Goal: Transaction & Acquisition: Purchase product/service

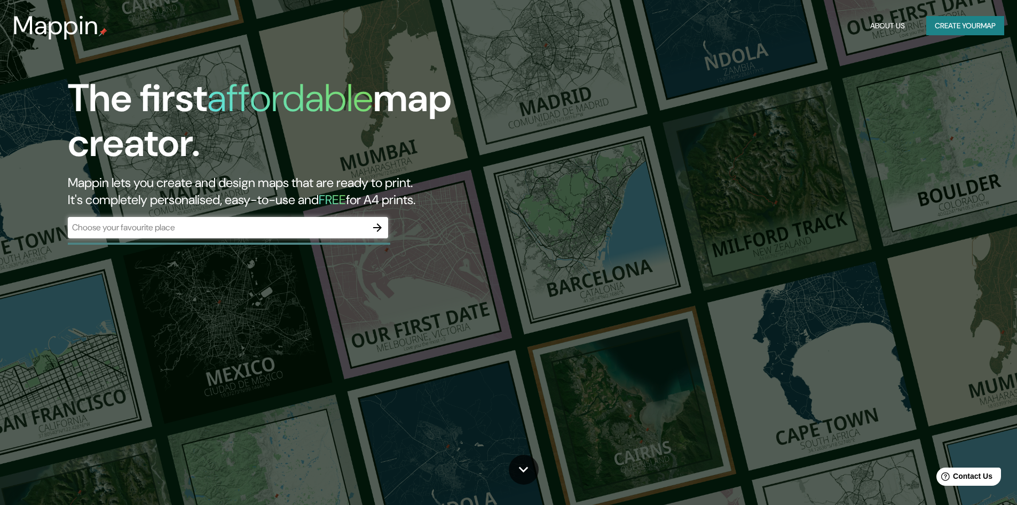
click at [321, 237] on div "​" at bounding box center [228, 227] width 320 height 21
click at [254, 232] on input "text" at bounding box center [217, 227] width 299 height 12
click at [335, 223] on input "text" at bounding box center [217, 227] width 299 height 12
paste input "[STREET_ADDRESS]"
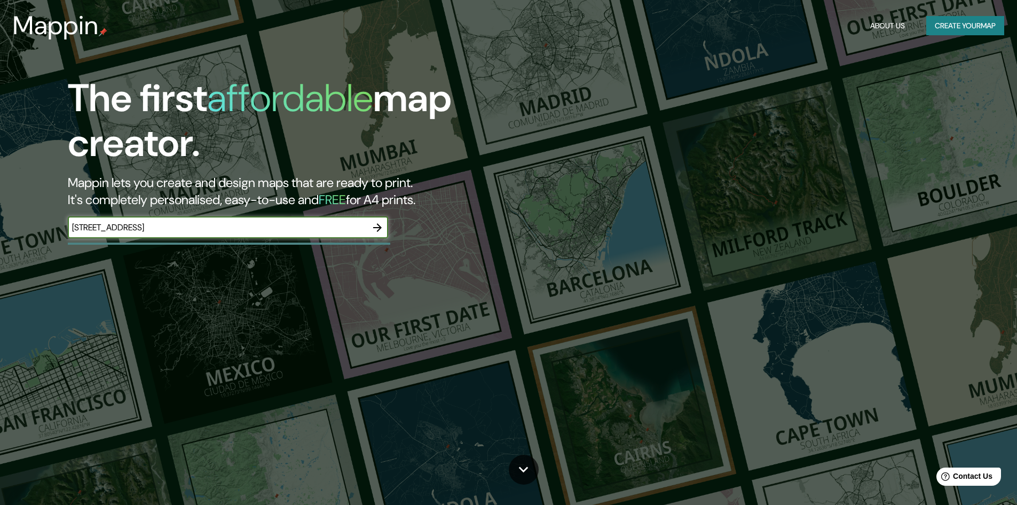
type input "[STREET_ADDRESS]"
click at [377, 223] on icon "button" at bounding box center [377, 227] width 13 height 13
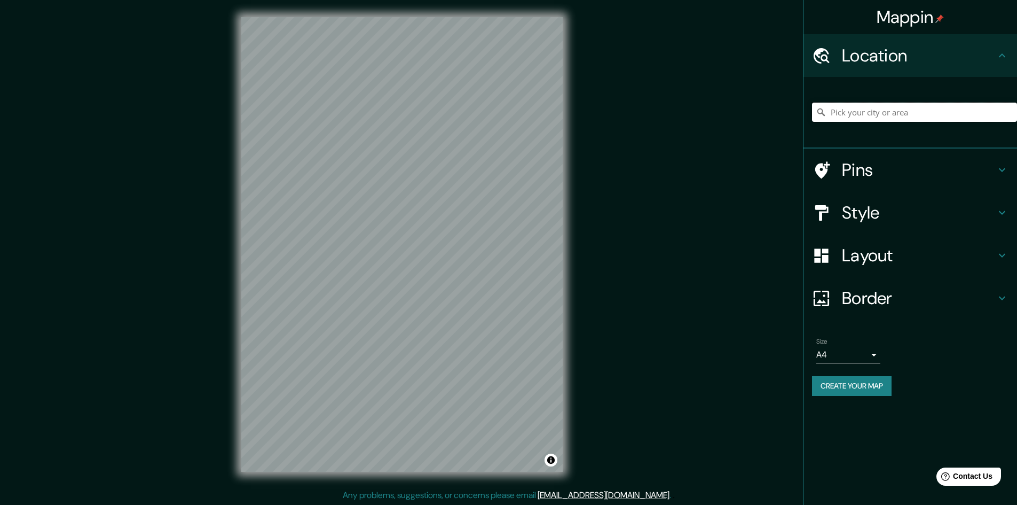
click at [918, 114] on input "Pick your city or area" at bounding box center [914, 112] width 205 height 19
paste input "[STREET_ADDRESS]"
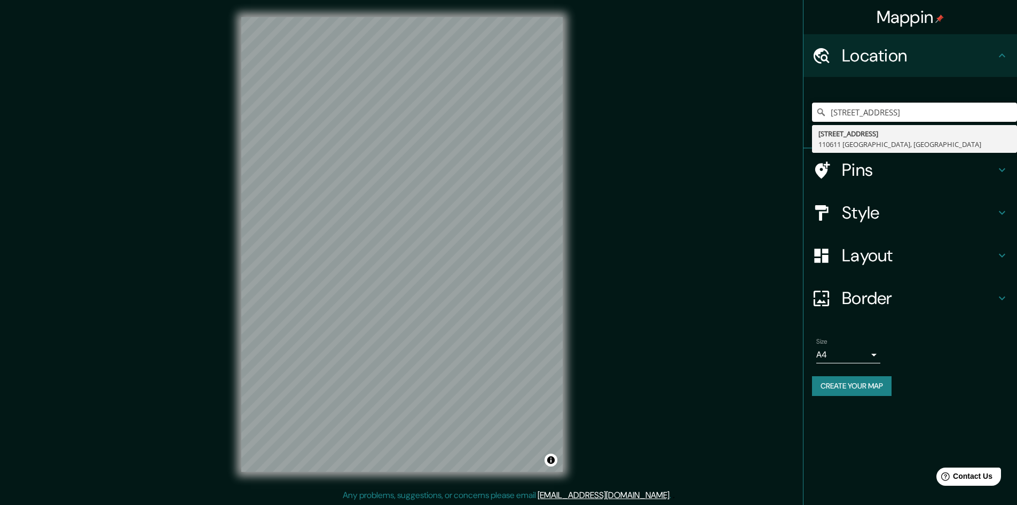
type input "[STREET_ADDRESS]"
click at [607, 326] on div "Mappin Location [STREET_ADDRESS][GEOGRAPHIC_DATA][STREET_ADDRESS][GEOGRAPHIC_DA…" at bounding box center [508, 253] width 1017 height 506
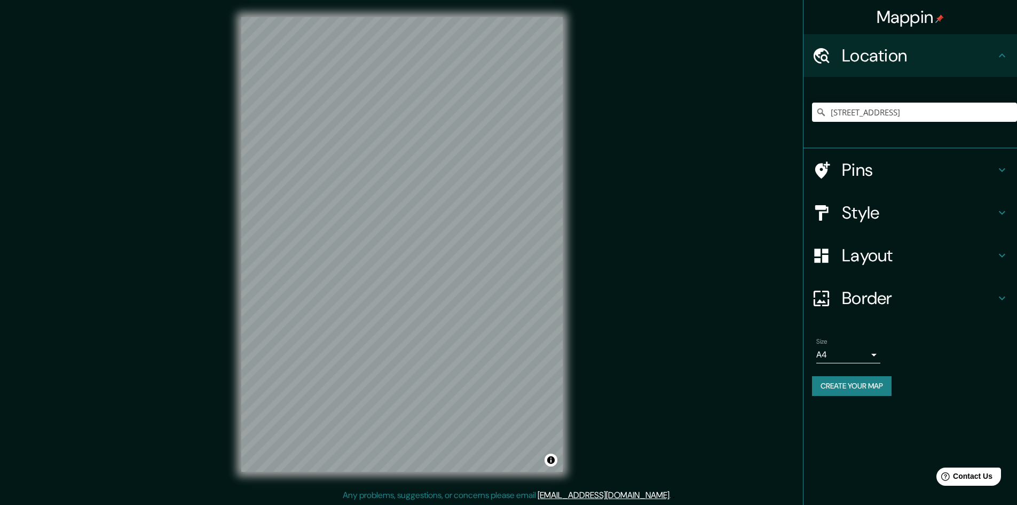
click at [1001, 171] on icon at bounding box center [1002, 169] width 13 height 13
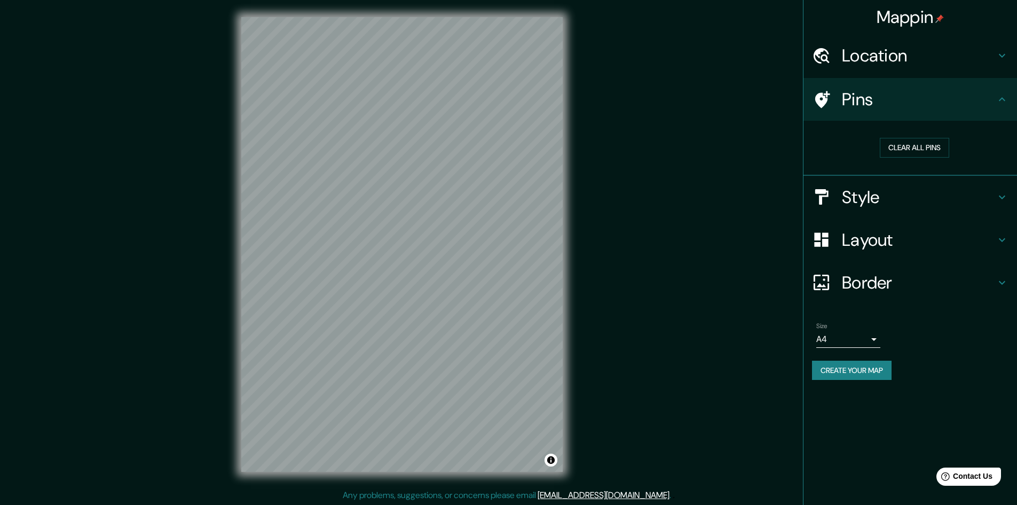
click at [1001, 192] on icon at bounding box center [1002, 197] width 13 height 13
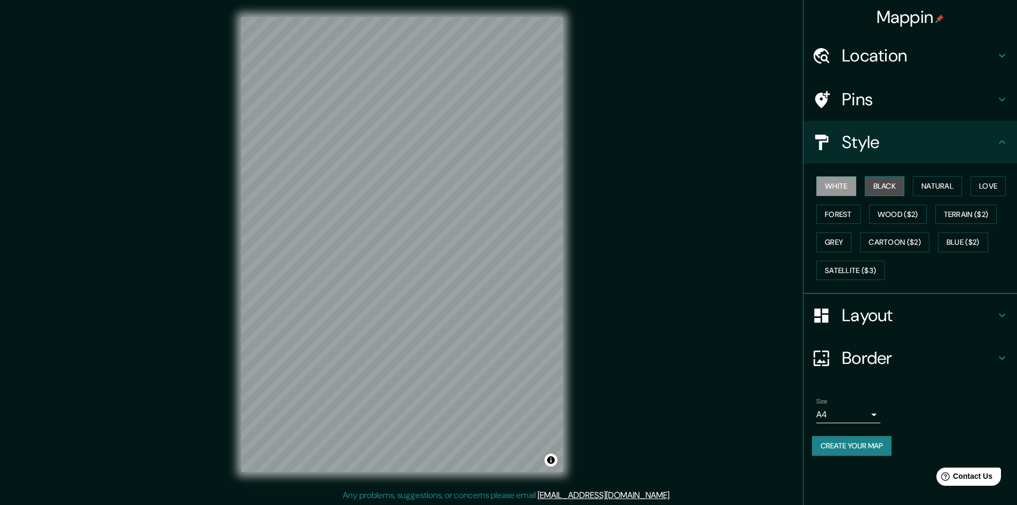
click at [889, 182] on button "Black" at bounding box center [885, 186] width 40 height 20
click at [929, 183] on button "Natural" at bounding box center [937, 186] width 49 height 20
click at [988, 188] on button "Love" at bounding box center [988, 186] width 35 height 20
click at [983, 214] on button "Terrain ($2)" at bounding box center [966, 214] width 62 height 20
click at [893, 221] on button "Wood ($2)" at bounding box center [898, 214] width 58 height 20
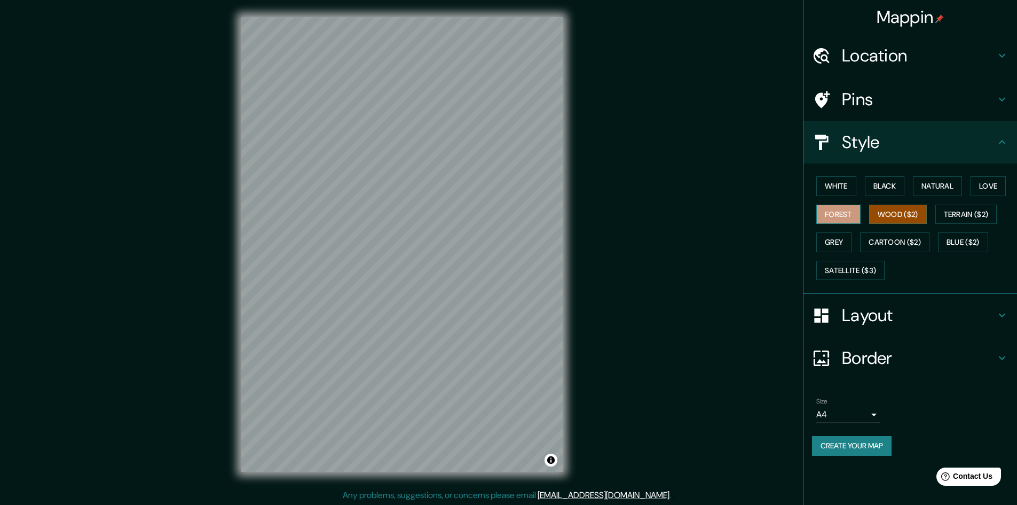
click at [825, 215] on button "Forest" at bounding box center [838, 214] width 44 height 20
click at [818, 247] on button "Grey" at bounding box center [833, 242] width 35 height 20
click at [886, 253] on div "White Black Natural Love Forest Wood ($2) Terrain ($2) Grey Cartoon ($2) Blue (…" at bounding box center [914, 228] width 205 height 112
drag, startPoint x: 904, startPoint y: 240, endPoint x: 919, endPoint y: 238, distance: 14.6
click at [905, 240] on button "Cartoon ($2)" at bounding box center [894, 242] width 69 height 20
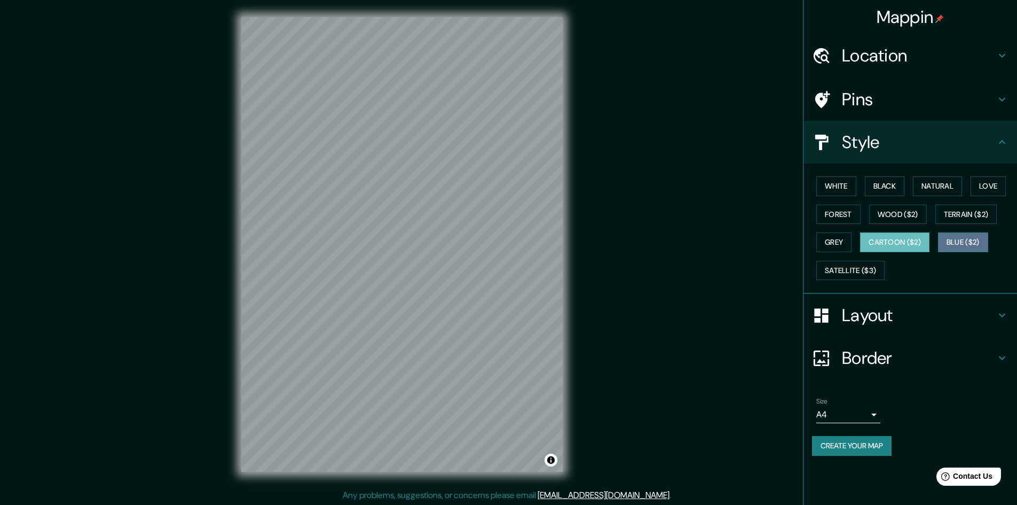
click at [961, 242] on button "Blue ($2)" at bounding box center [963, 242] width 50 height 20
click at [855, 276] on button "Satellite ($3)" at bounding box center [850, 271] width 68 height 20
click at [960, 250] on button "Blue ($2)" at bounding box center [963, 242] width 50 height 20
click at [1001, 317] on icon at bounding box center [1002, 315] width 13 height 13
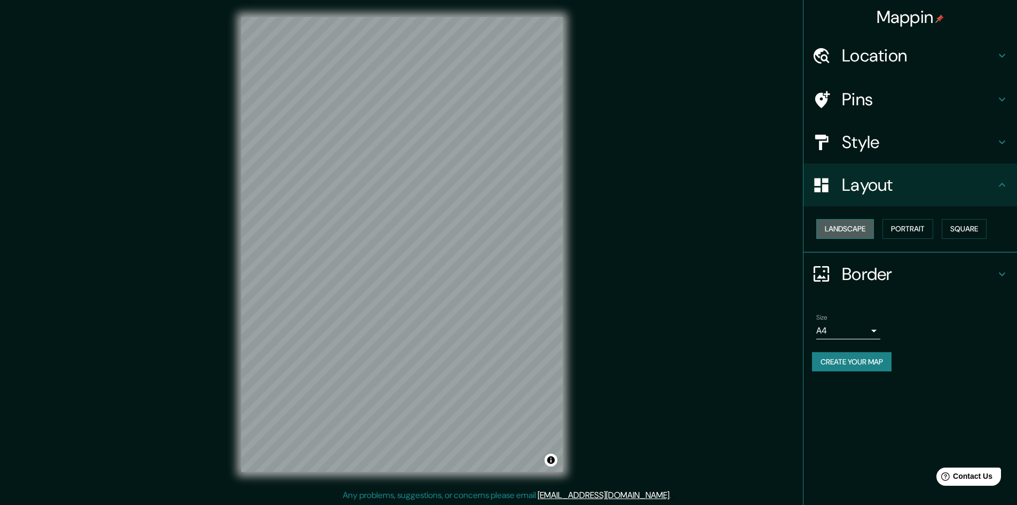
click at [861, 230] on button "Landscape" at bounding box center [845, 229] width 58 height 20
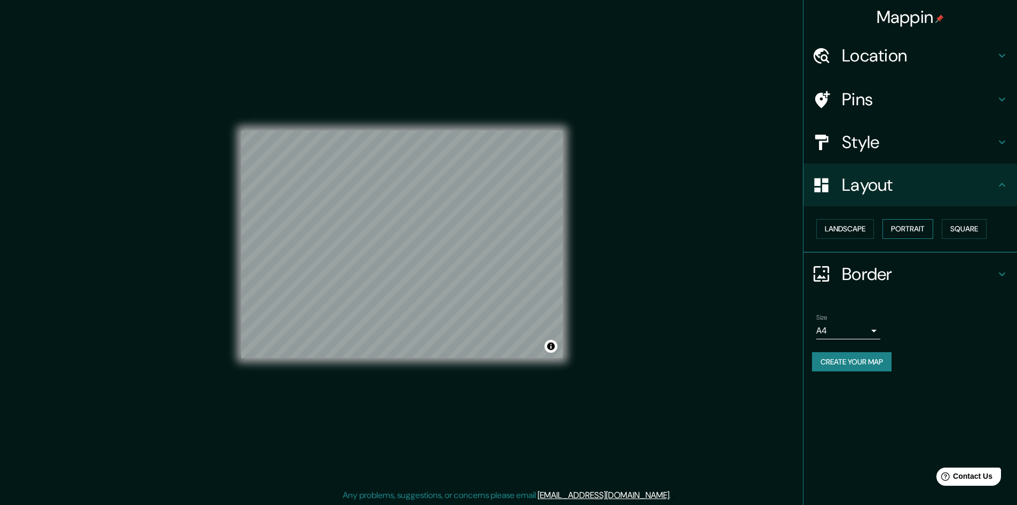
click at [919, 233] on button "Portrait" at bounding box center [908, 229] width 51 height 20
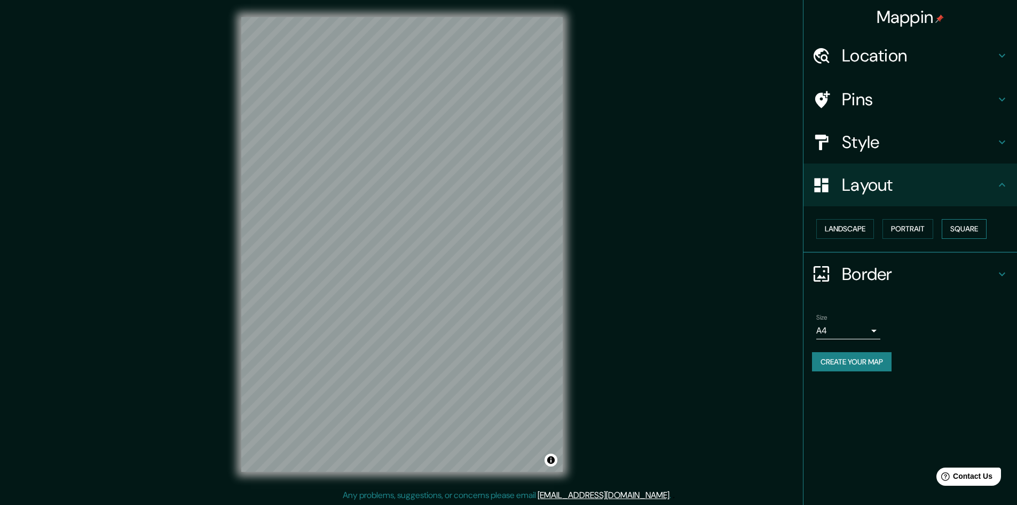
click at [958, 232] on button "Square" at bounding box center [964, 229] width 45 height 20
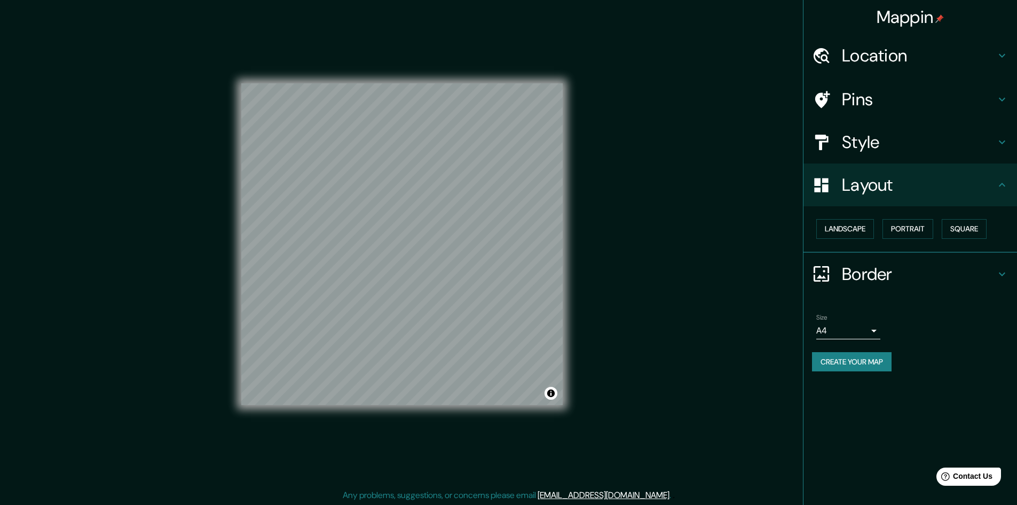
click at [985, 276] on h4 "Border" at bounding box center [919, 273] width 154 height 21
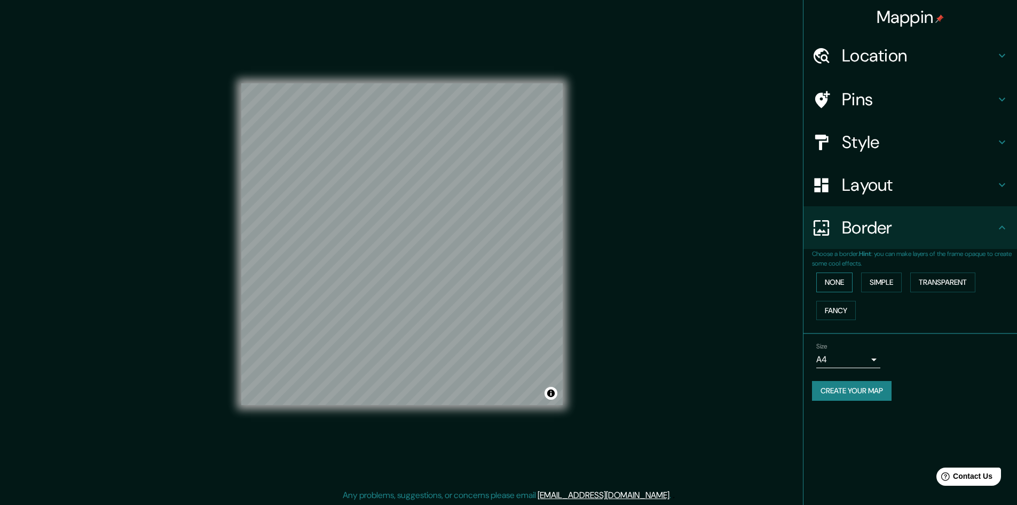
click at [842, 284] on button "None" at bounding box center [834, 282] width 36 height 20
click at [884, 284] on button "Simple" at bounding box center [881, 282] width 41 height 20
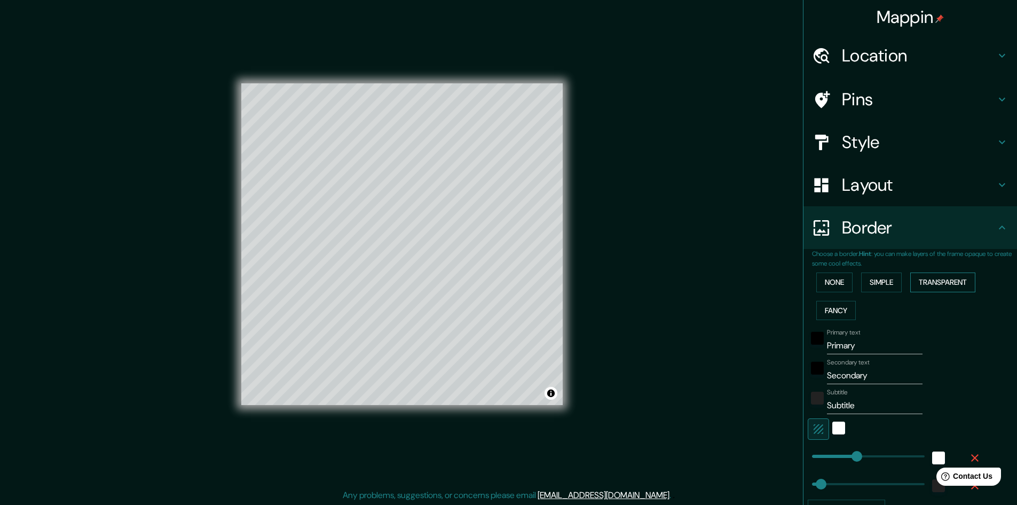
click at [940, 274] on button "Transparent" at bounding box center [942, 282] width 65 height 20
click at [833, 311] on button "Fancy" at bounding box center [836, 311] width 40 height 20
click at [945, 284] on button "Transparent" at bounding box center [942, 282] width 65 height 20
click at [877, 352] on input "Primary" at bounding box center [875, 345] width 96 height 17
drag, startPoint x: 864, startPoint y: 348, endPoint x: 813, endPoint y: 348, distance: 51.3
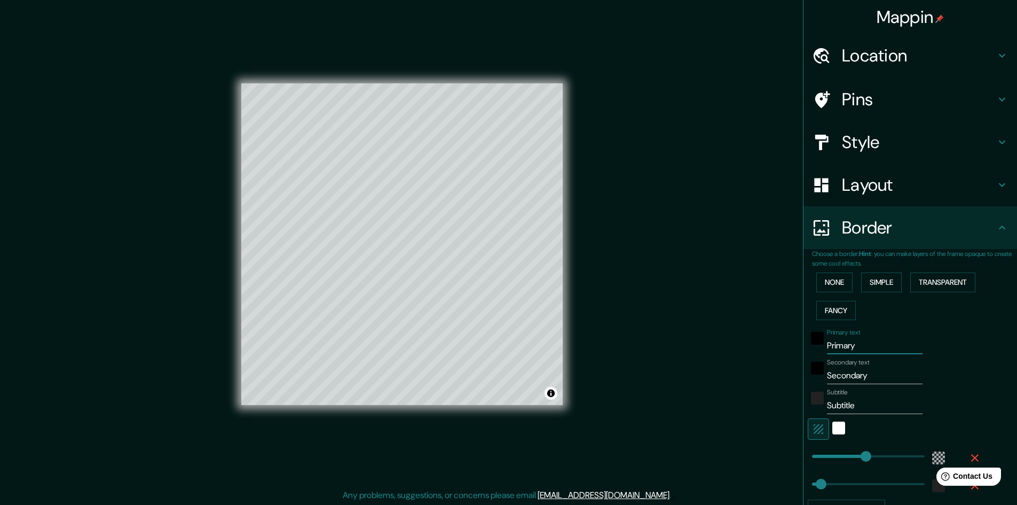
click at [813, 348] on div "Primary text Primary" at bounding box center [895, 341] width 175 height 26
type input "A"
type input "289"
type input "48"
type input "AR"
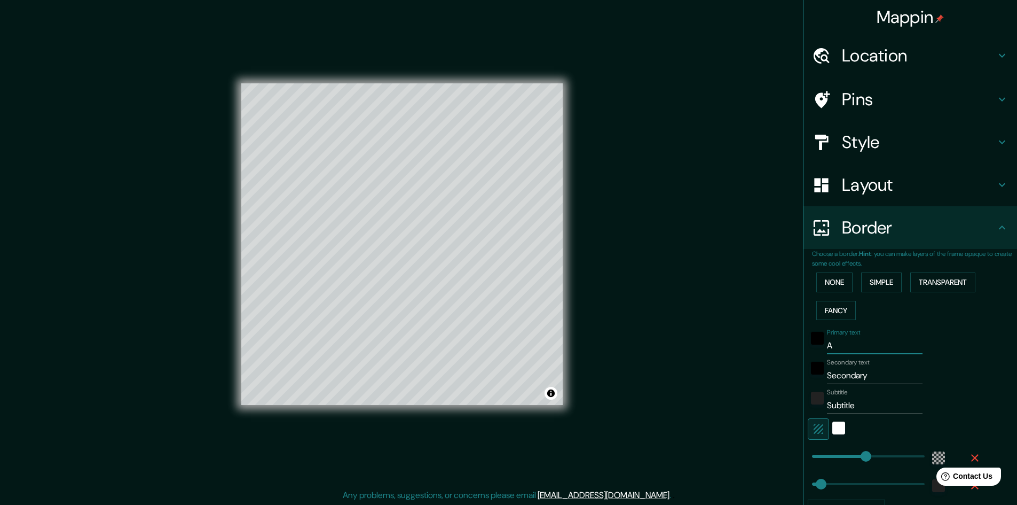
type input "289"
type input "48"
type input "ARB"
type input "289"
type input "48"
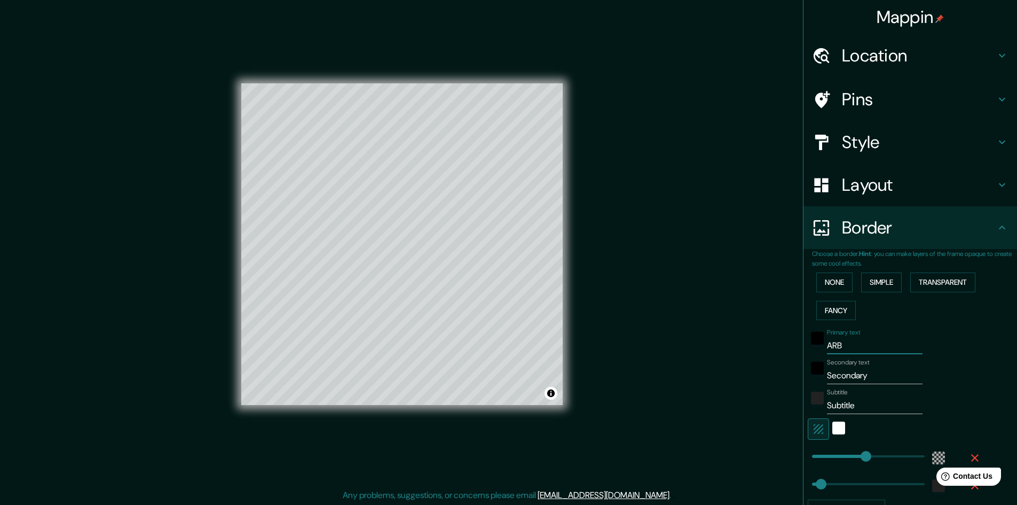
type input "ARBO"
type input "289"
type input "48"
type input "ARBOK"
type input "289"
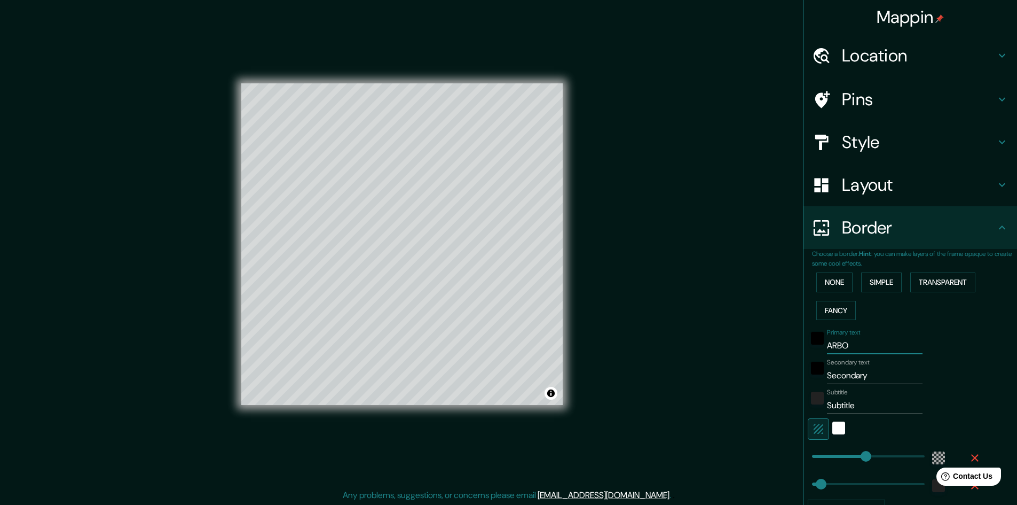
type input "48"
type input "ARBOK"
type input "289"
type input "48"
type input "ARBOK V"
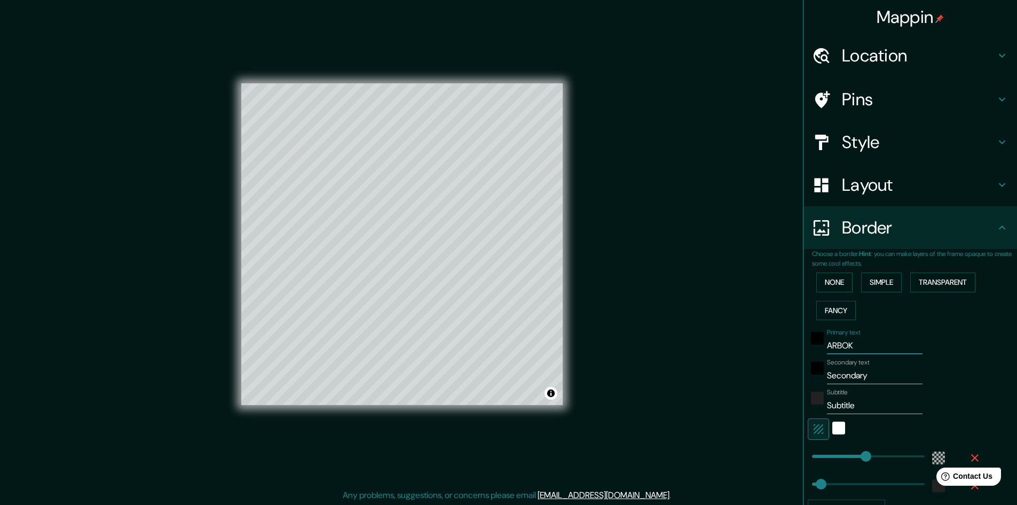
type input "289"
type input "48"
type input "ARBOK V"
drag, startPoint x: 871, startPoint y: 371, endPoint x: 803, endPoint y: 374, distance: 68.4
click at [808, 374] on div "Secondary text Secondary" at bounding box center [895, 371] width 175 height 26
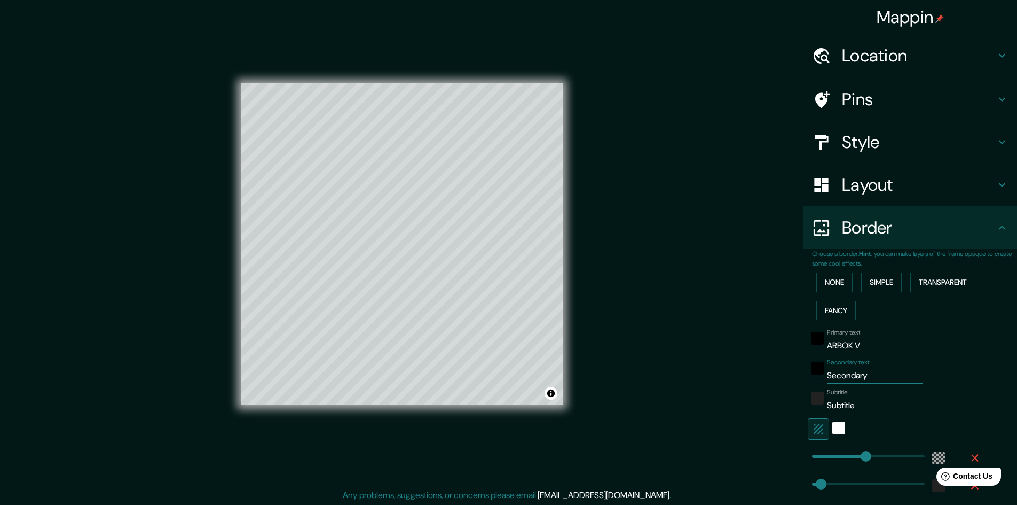
type input "289"
type input "48"
type input "F"
type input "289"
type input "48"
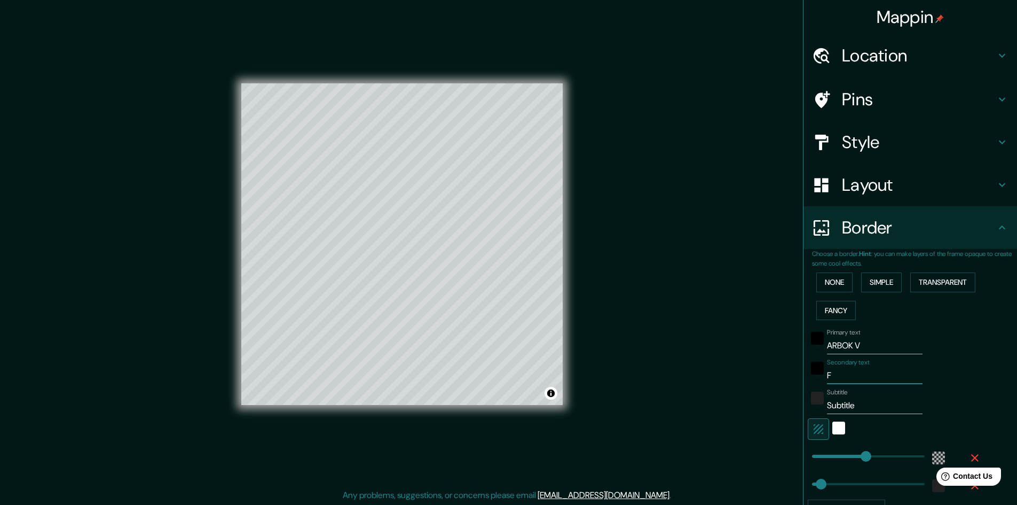
type input "FA"
type input "289"
type input "48"
type input "FAT"
type input "289"
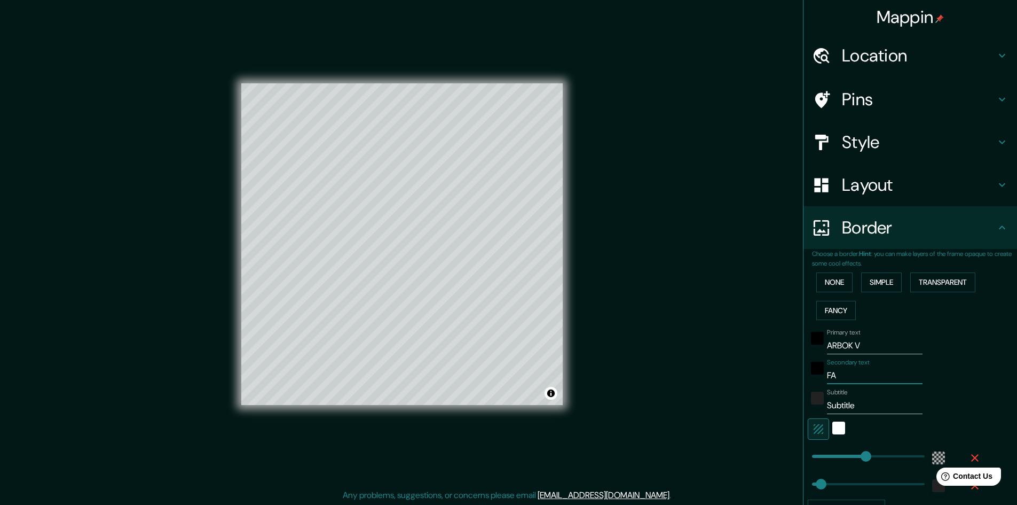
type input "48"
type input "FATI"
type input "289"
type input "48"
type input "FATIM"
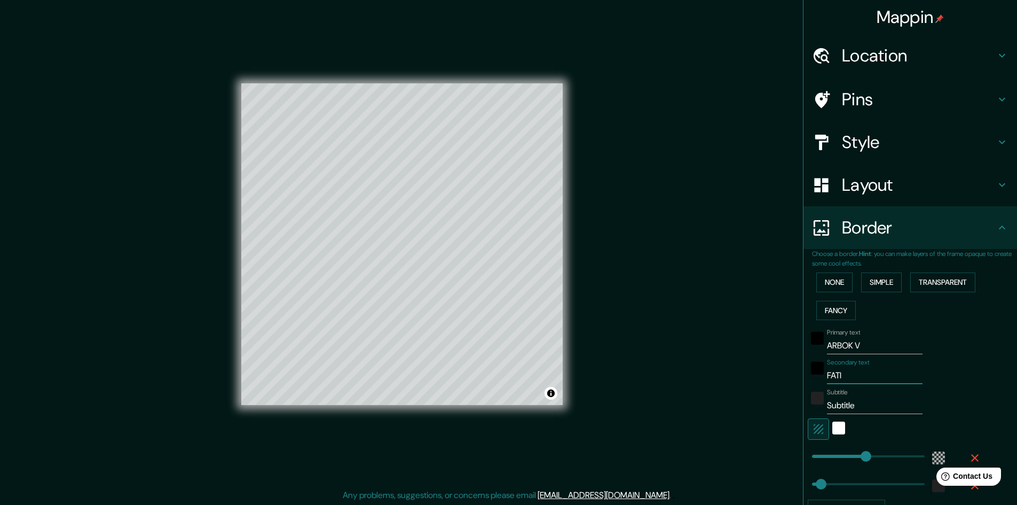
type input "289"
type input "48"
type input "FATIMA"
type input "289"
type input "48"
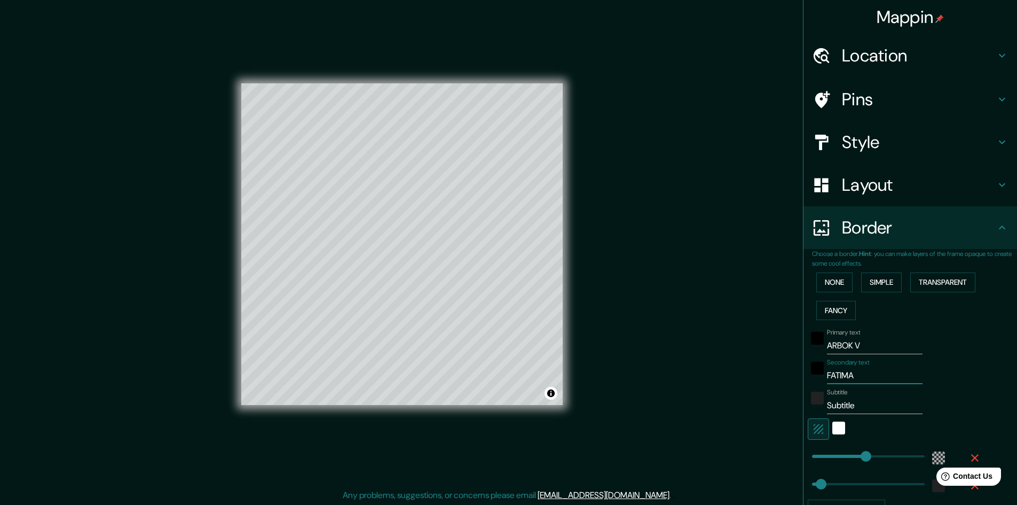
type input "FATIMA"
drag, startPoint x: 854, startPoint y: 407, endPoint x: 792, endPoint y: 407, distance: 61.4
click at [792, 407] on div "Mappin Location [STREET_ADDRESS][GEOGRAPHIC_DATA][STREET_ADDRESS][GEOGRAPHIC_DA…" at bounding box center [508, 253] width 1017 height 506
type input "9"
type input "289"
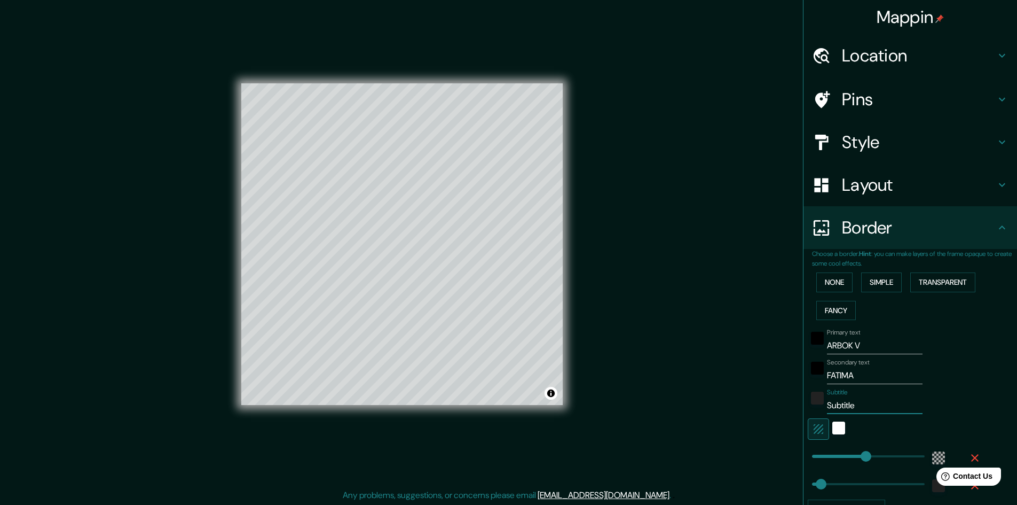
type input "48"
type input "9"
type input "289"
type input "48"
type input "9 U"
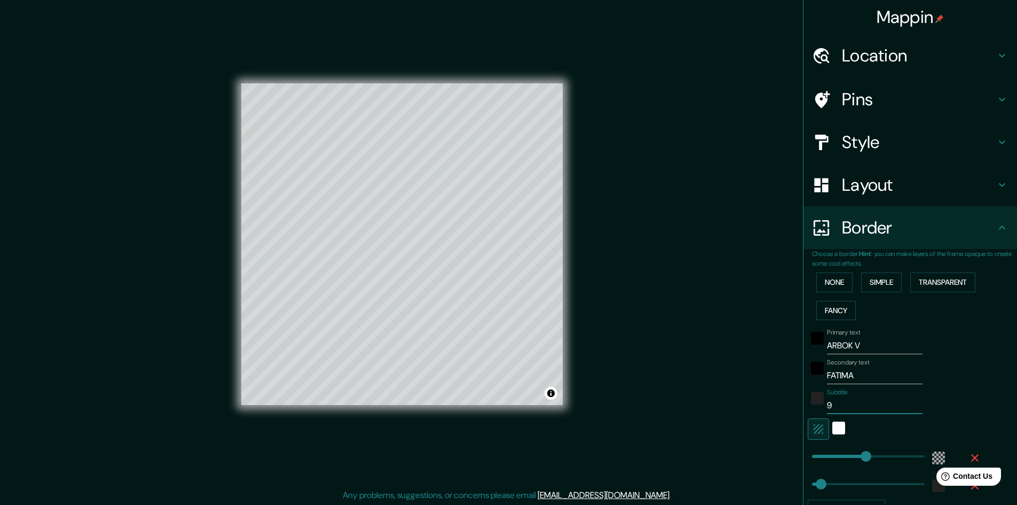
type input "289"
type input "48"
type input "9 UN"
type input "289"
type input "48"
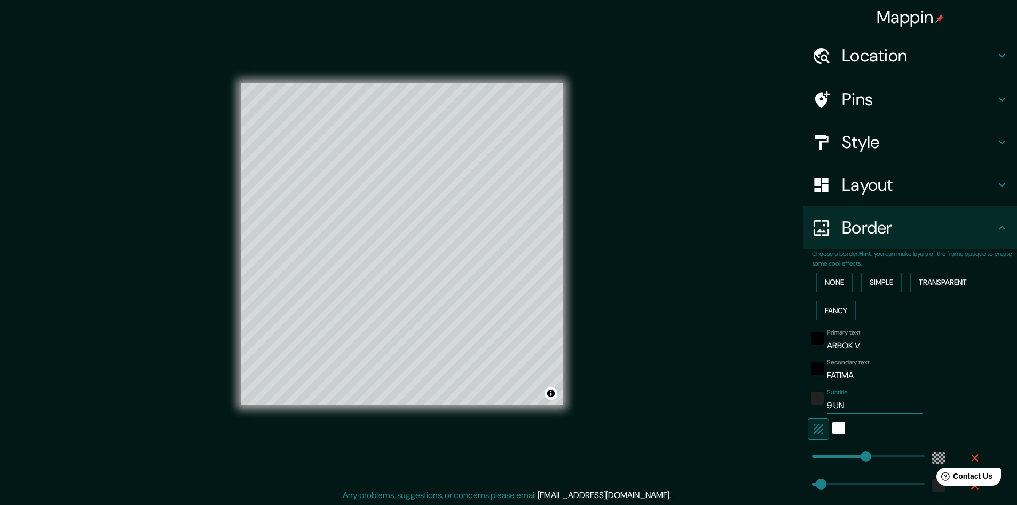
type input "9 UNI"
type input "289"
type input "48"
type input "9 UNID"
type input "289"
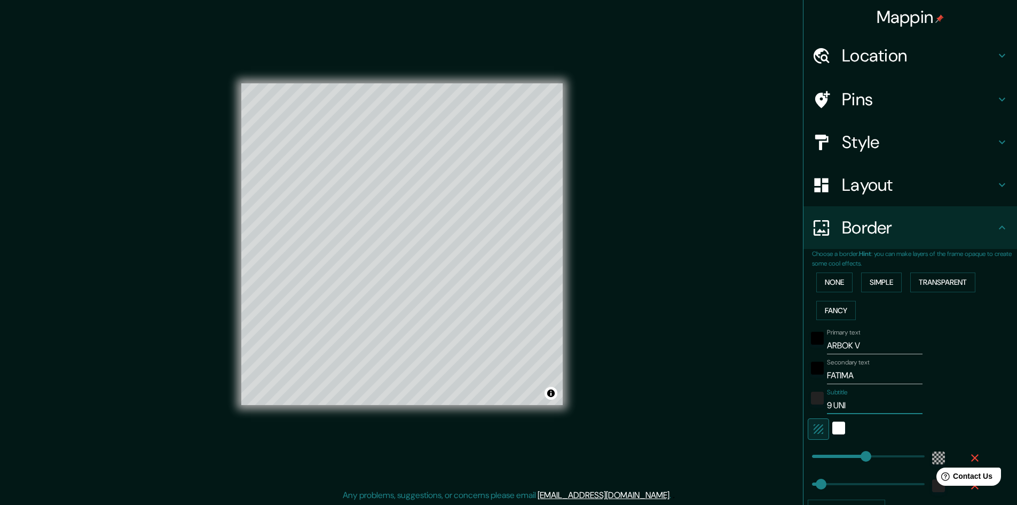
type input "48"
type input "9 UNIDA"
type input "289"
type input "48"
type input "9 UNIDAD"
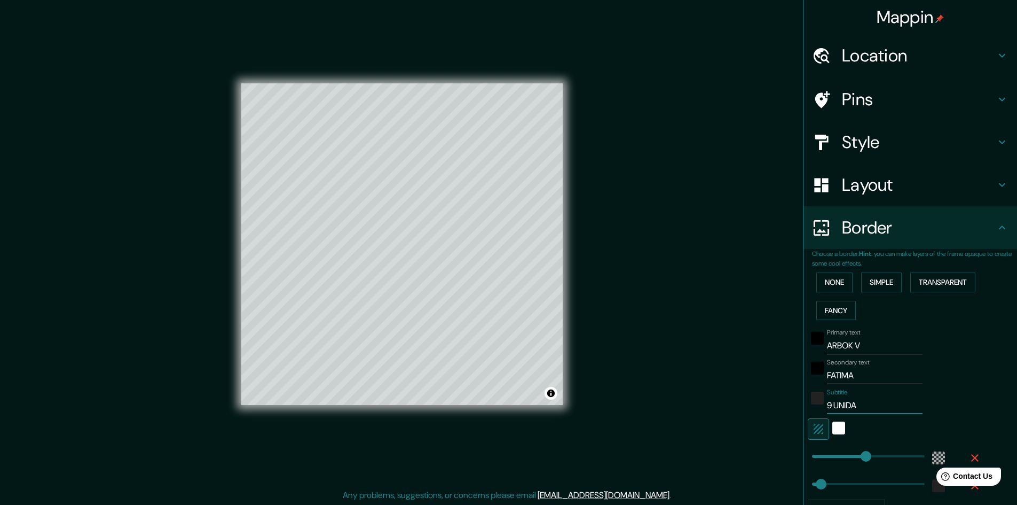
type input "289"
type input "48"
type input "9 UNIDADE"
type input "289"
type input "48"
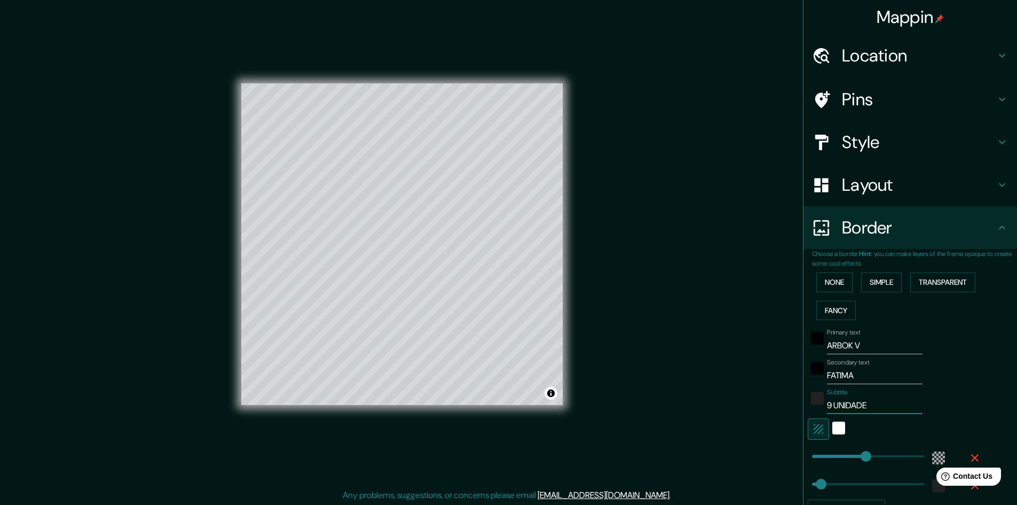
type input "9 UNIDADES"
type input "289"
type input "48"
click at [611, 264] on div "Mappin Location [STREET_ADDRESS][GEOGRAPHIC_DATA][STREET_ADDRESS][GEOGRAPHIC_DA…" at bounding box center [508, 253] width 1017 height 506
click at [624, 228] on div "Mappin Location [STREET_ADDRESS][GEOGRAPHIC_DATA][STREET_ADDRESS][GEOGRAPHIC_DA…" at bounding box center [508, 253] width 1017 height 506
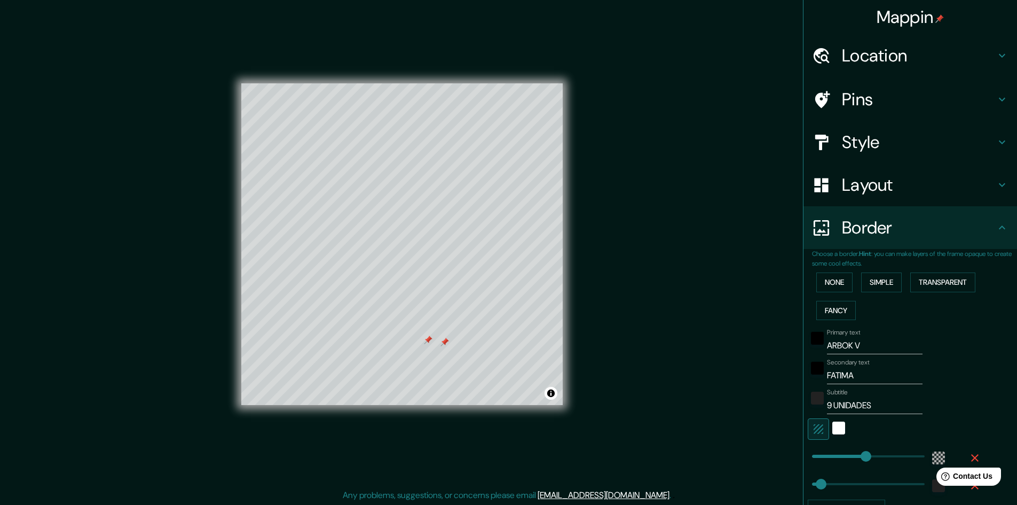
type input "9 UNIDADE"
type input "289"
type input "48"
type input "9 UNIDADES"
type input "289"
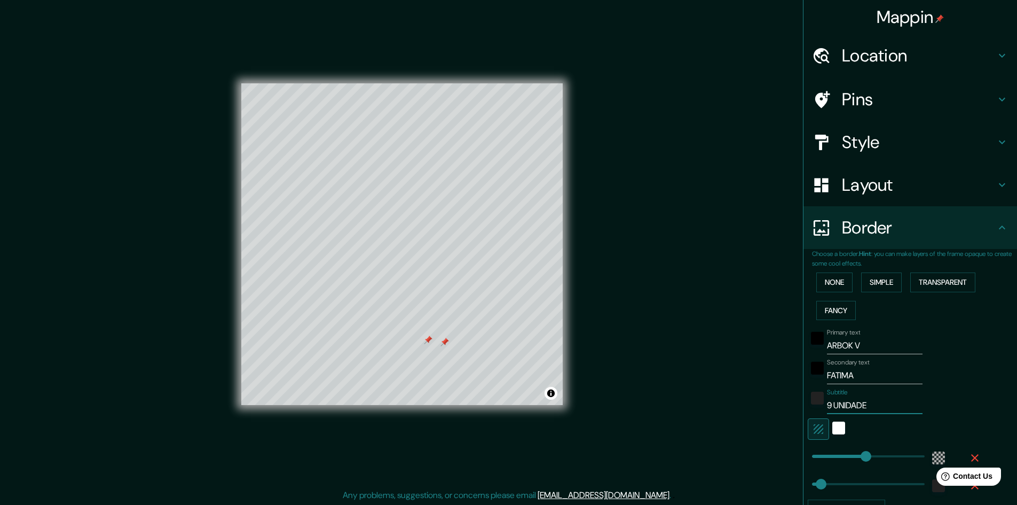
type input "48"
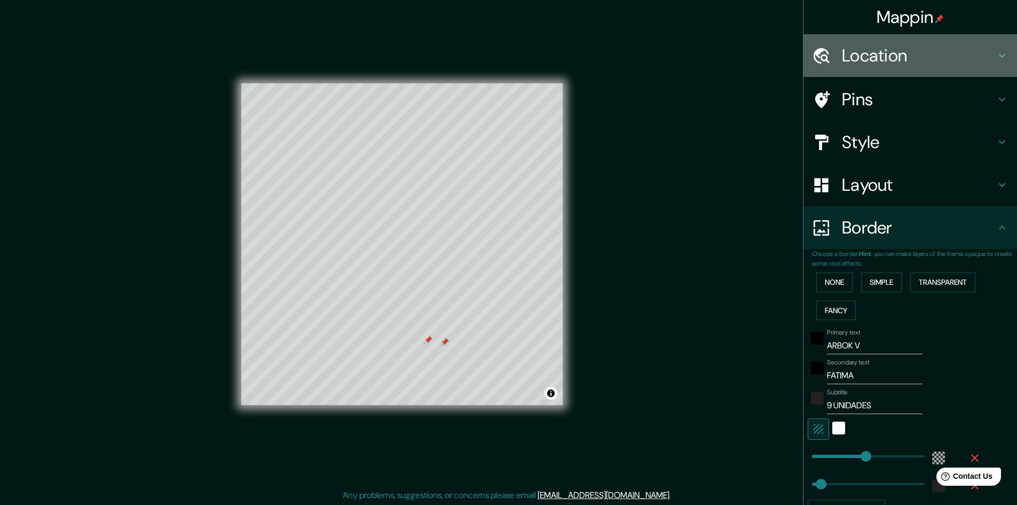
click at [987, 53] on h4 "Location" at bounding box center [919, 55] width 154 height 21
type input "289"
type input "48"
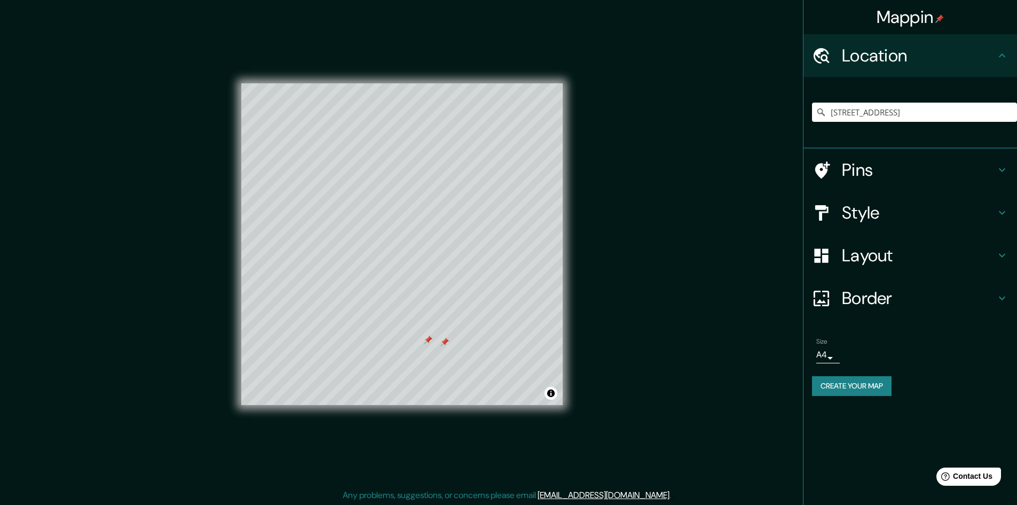
click at [962, 172] on h4 "Pins" at bounding box center [919, 169] width 154 height 21
type input "289"
type input "48"
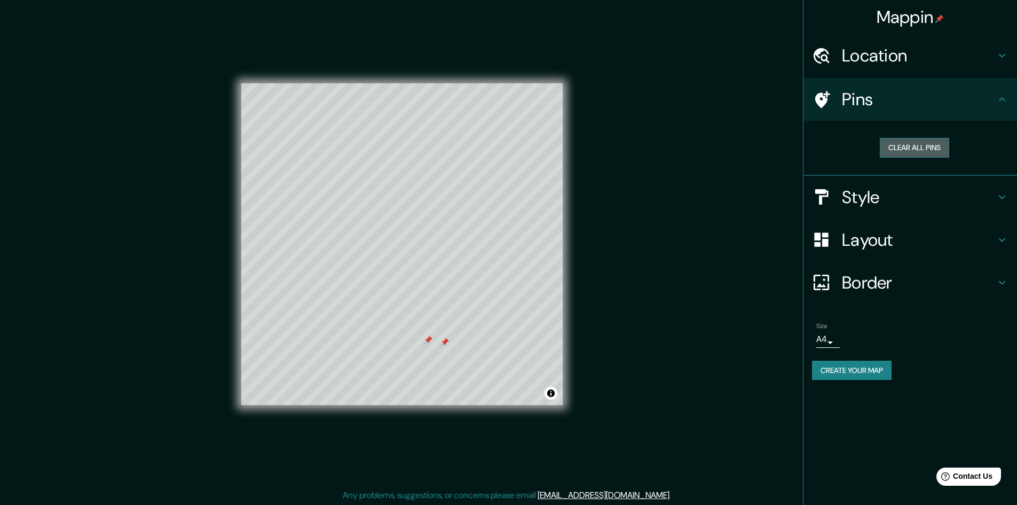
click at [916, 152] on button "Clear all pins" at bounding box center [914, 148] width 69 height 20
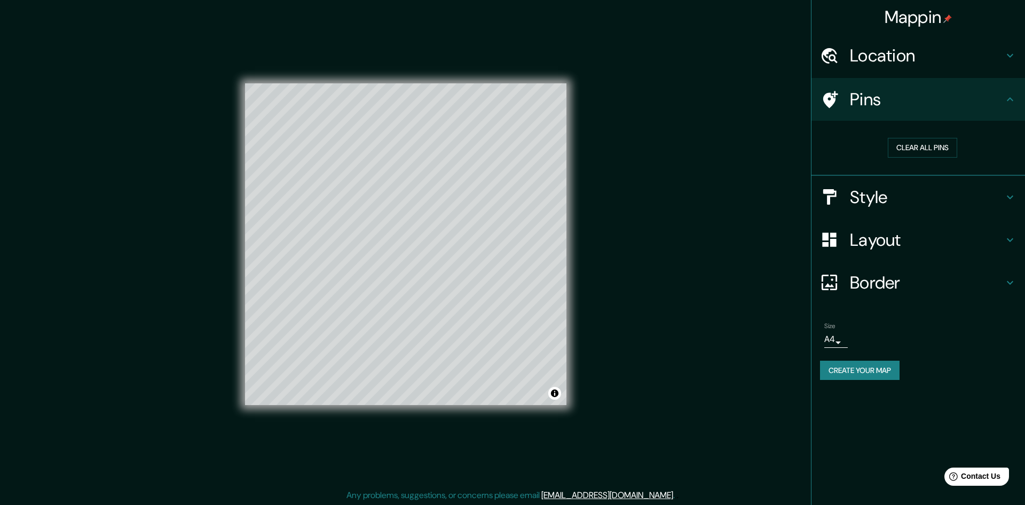
click at [829, 342] on body "Mappin Location [STREET_ADDRESS][GEOGRAPHIC_DATA][STREET_ADDRESS][GEOGRAPHIC_DA…" at bounding box center [512, 252] width 1025 height 505
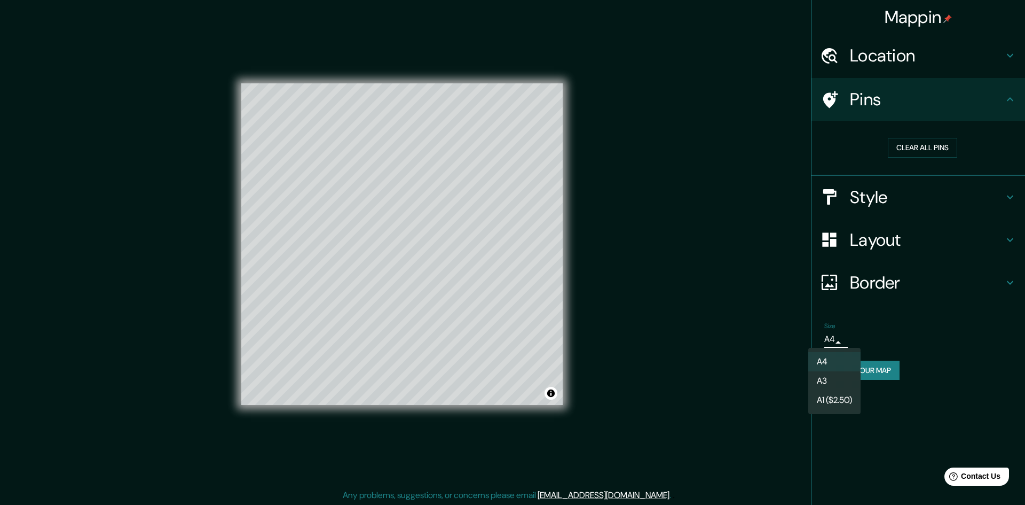
click at [836, 372] on li "A3" at bounding box center [834, 380] width 52 height 19
type input "a4"
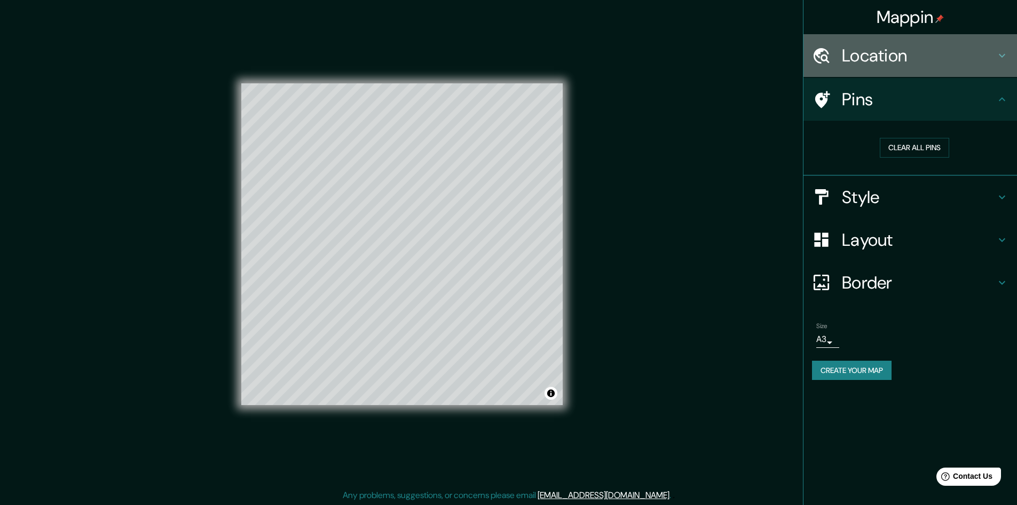
click at [889, 50] on h4 "Location" at bounding box center [919, 55] width 154 height 21
type input "289"
type input "48"
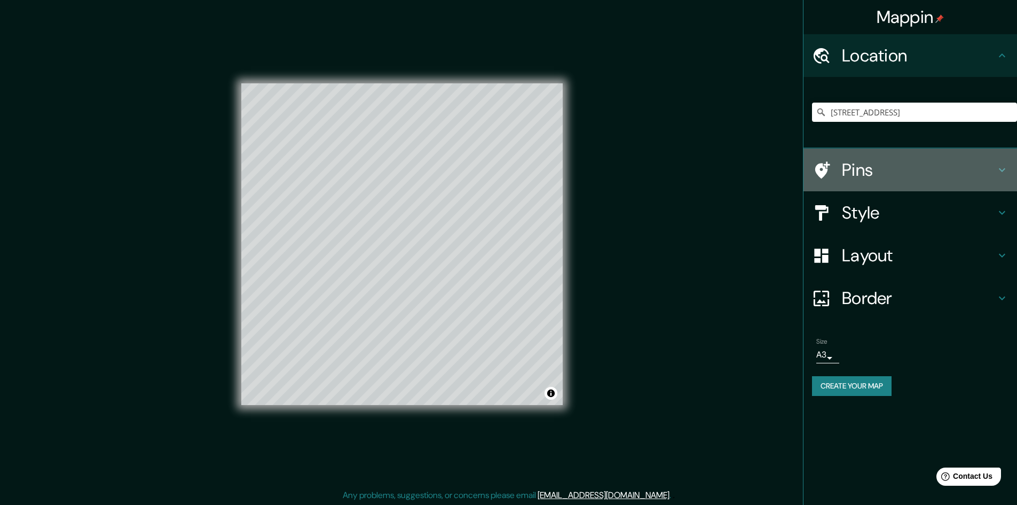
click at [875, 171] on h4 "Pins" at bounding box center [919, 169] width 154 height 21
type input "289"
type input "48"
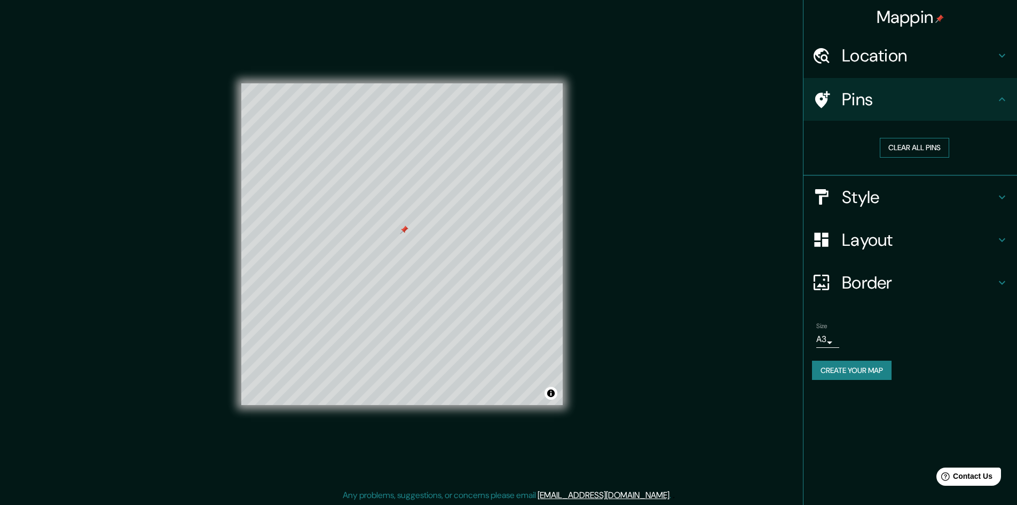
click at [913, 150] on button "Clear all pins" at bounding box center [914, 148] width 69 height 20
click at [672, 131] on div "Mappin Location [STREET_ADDRESS][GEOGRAPHIC_DATA][STREET_ADDRESS][GEOGRAPHIC_DA…" at bounding box center [508, 253] width 1017 height 506
